Goal: Transaction & Acquisition: Book appointment/travel/reservation

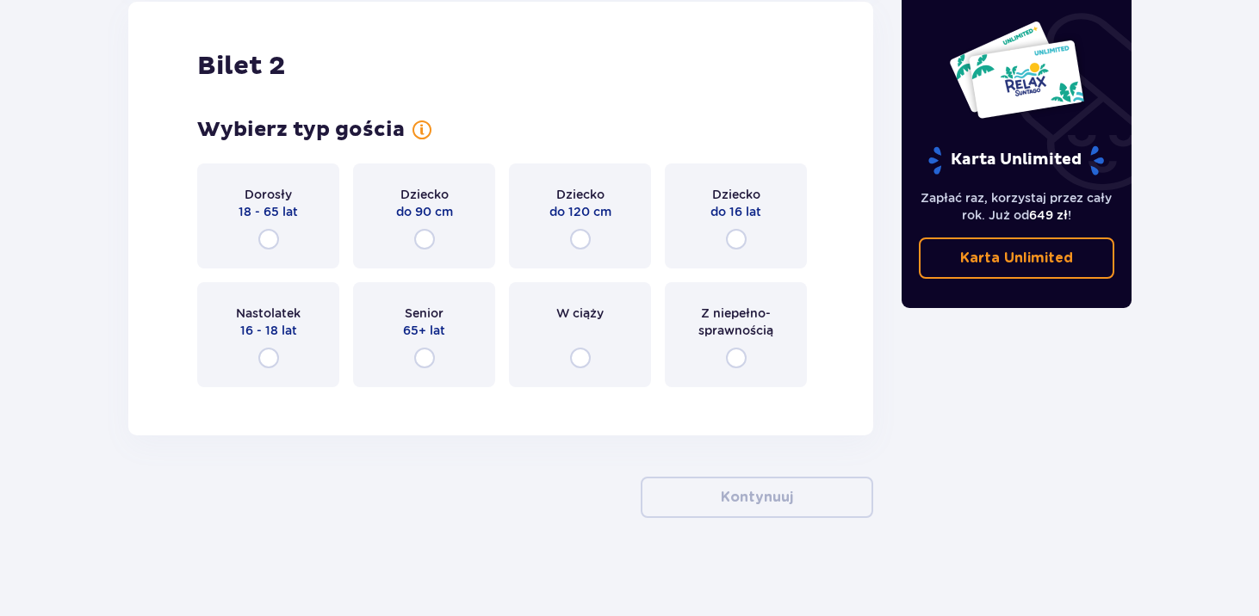
scroll to position [1986, 0]
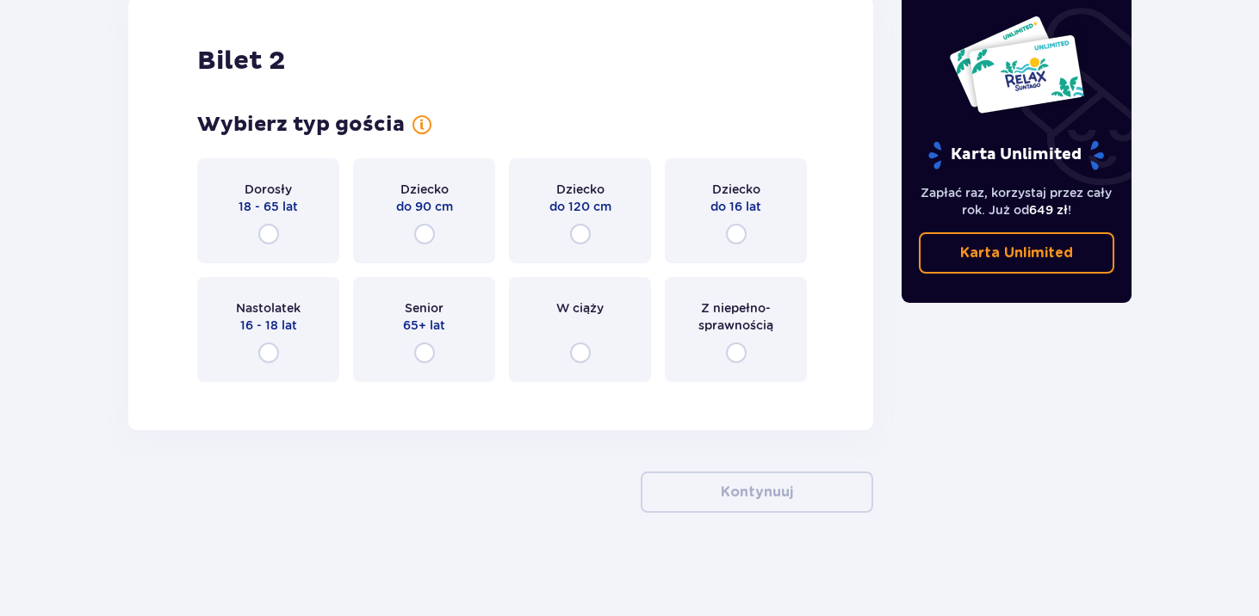
click at [300, 226] on div "Dorosły 18 - 65 lat" at bounding box center [268, 210] width 142 height 105
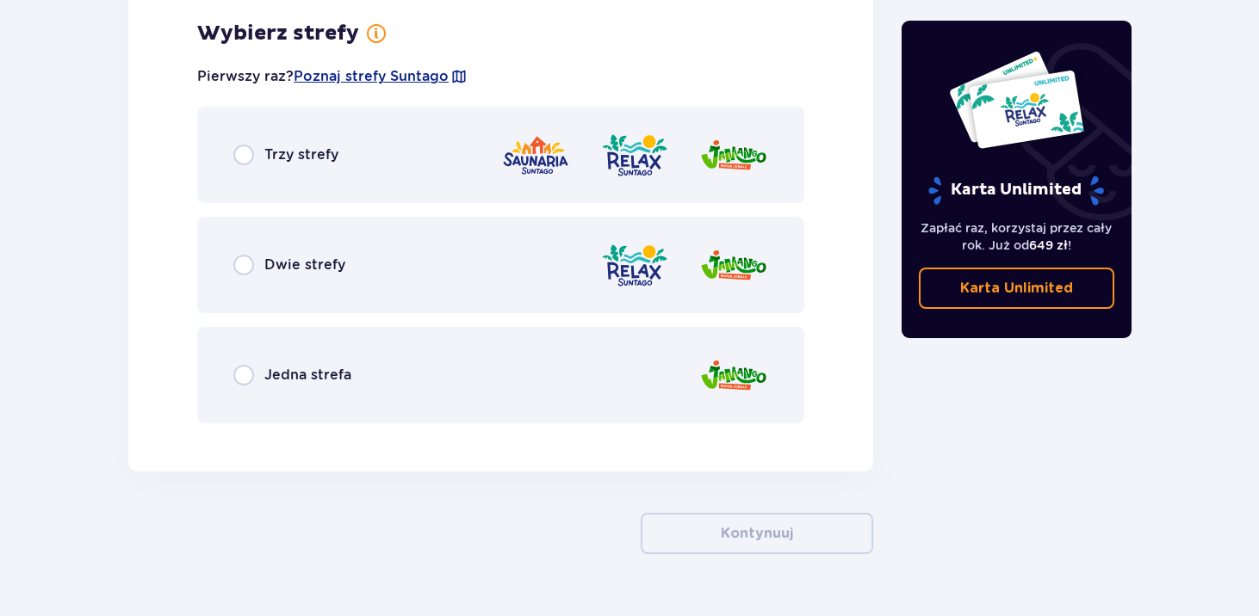
click at [312, 267] on span "Dwie strefy" at bounding box center [304, 265] width 81 height 19
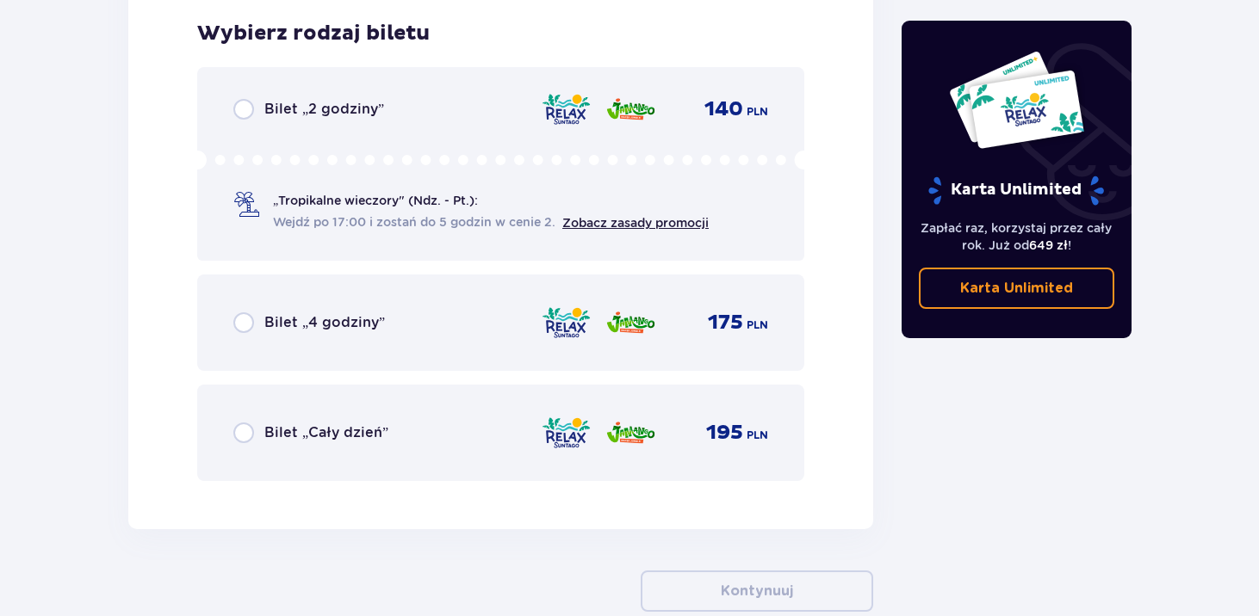
click at [342, 158] on icon at bounding box center [500, 160] width 607 height 19
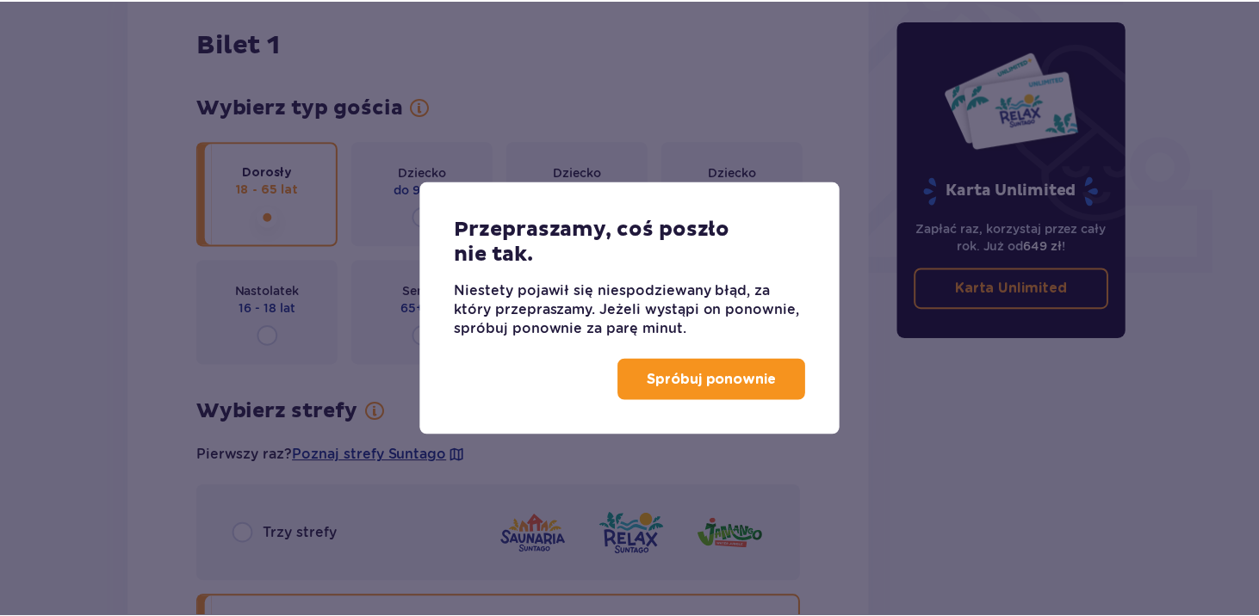
scroll to position [575, 0]
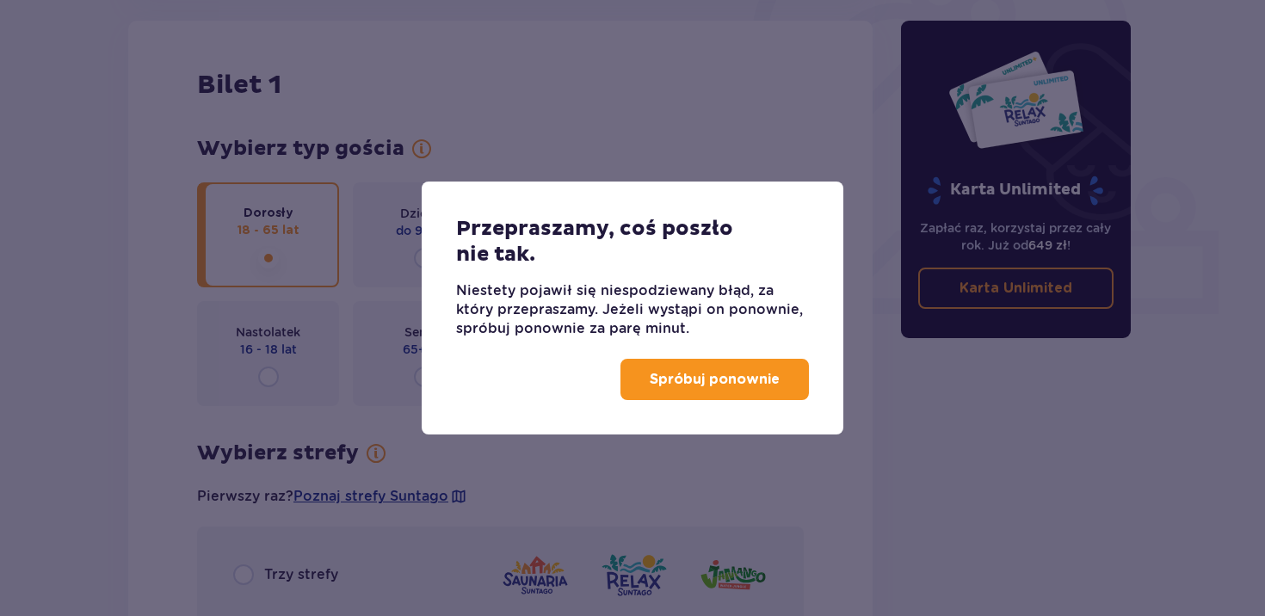
click at [696, 405] on div "Spróbuj ponownie" at bounding box center [633, 386] width 422 height 96
click at [683, 386] on p "Spróbuj ponownie" at bounding box center [715, 379] width 130 height 19
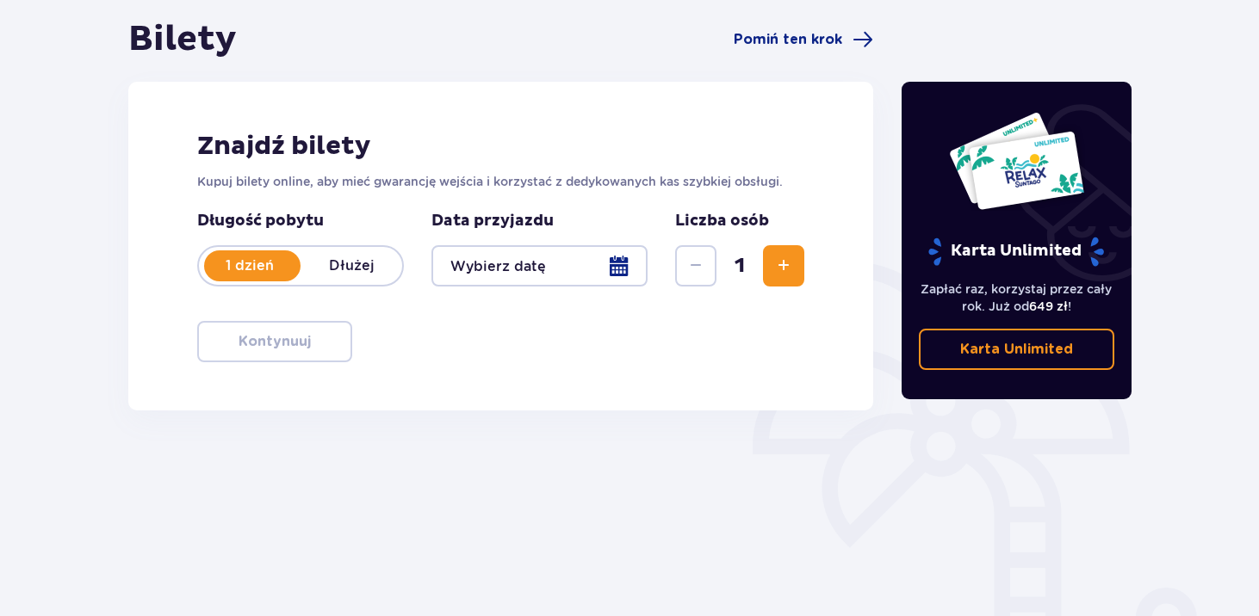
scroll to position [261, 0]
